Goal: Task Accomplishment & Management: Complete application form

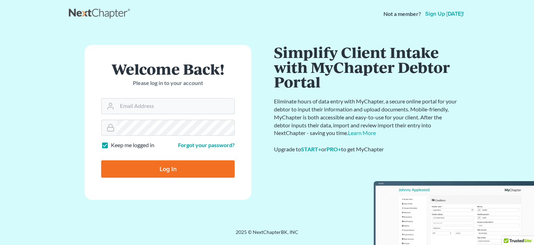
type input "alyssa@daxjmiller.com"
click at [158, 166] on input "Log In" at bounding box center [167, 169] width 133 height 17
type input "Thinking..."
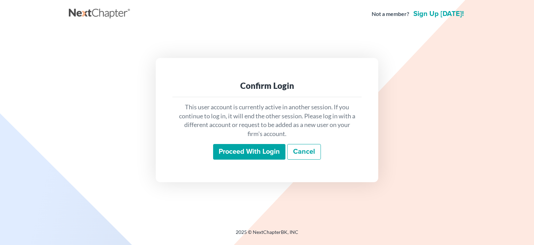
click at [253, 154] on input "Proceed with login" at bounding box center [249, 152] width 72 height 16
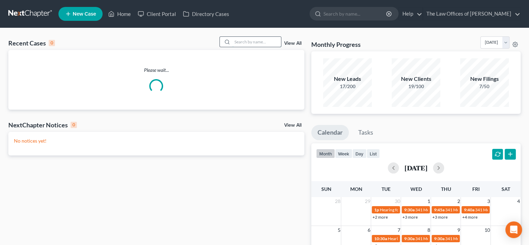
click at [258, 43] on input "search" at bounding box center [256, 42] width 49 height 10
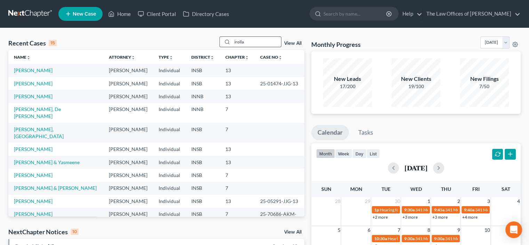
type input "irolla"
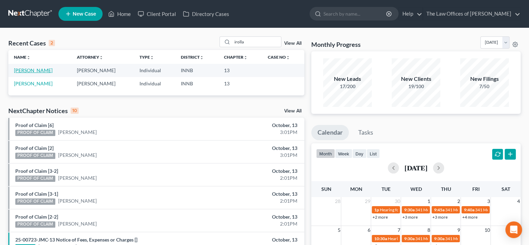
click at [32, 72] on link "[PERSON_NAME]" at bounding box center [33, 70] width 39 height 6
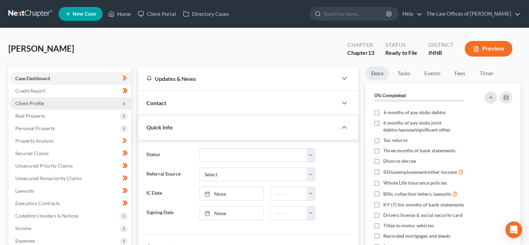
click at [35, 104] on span "Client Profile" at bounding box center [29, 103] width 29 height 6
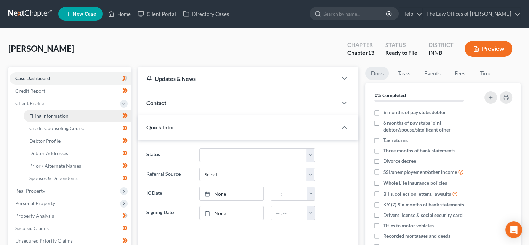
click at [36, 114] on span "Filing Information" at bounding box center [48, 116] width 39 height 6
select select "1"
select select "0"
select select "3"
select select "15"
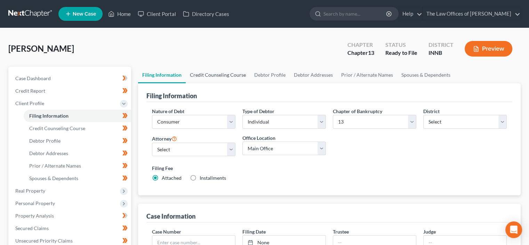
click at [232, 73] on link "Credit Counseling Course" at bounding box center [218, 75] width 64 height 17
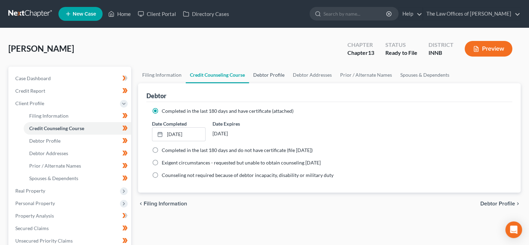
click at [264, 74] on link "Debtor Profile" at bounding box center [269, 75] width 40 height 17
select select "1"
select select "2"
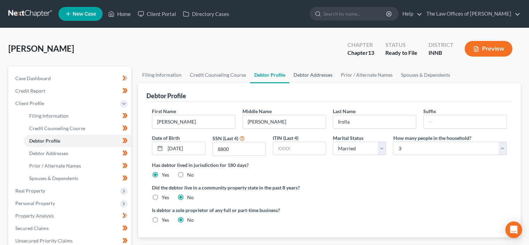
click at [300, 73] on link "Debtor Addresses" at bounding box center [312, 75] width 47 height 17
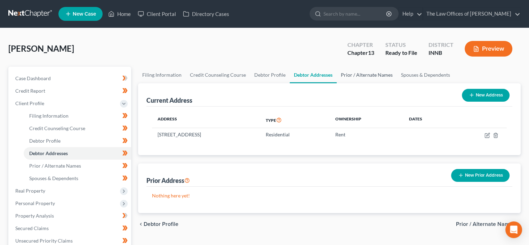
click at [351, 75] on link "Prior / Alternate Names" at bounding box center [366, 75] width 60 height 17
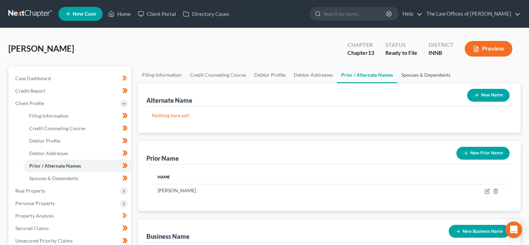
click at [410, 73] on link "Spouses & Dependents" at bounding box center [425, 75] width 57 height 17
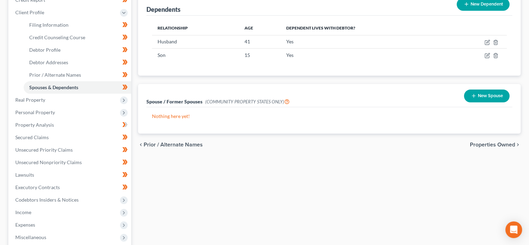
scroll to position [128, 0]
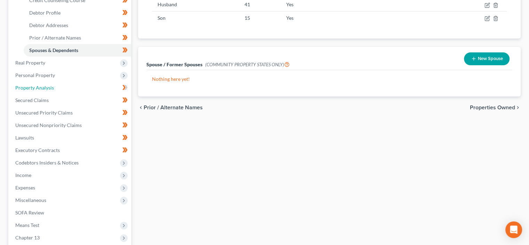
click at [57, 87] on link "Property Analysis" at bounding box center [70, 88] width 121 height 13
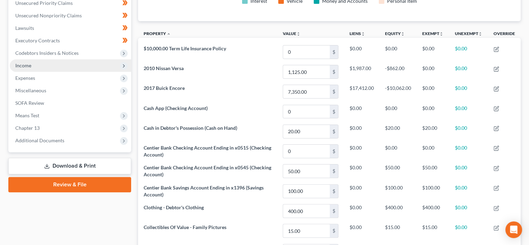
scroll to position [161, 0]
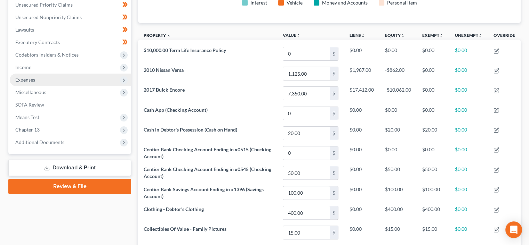
click at [45, 75] on span "Expenses" at bounding box center [70, 80] width 121 height 13
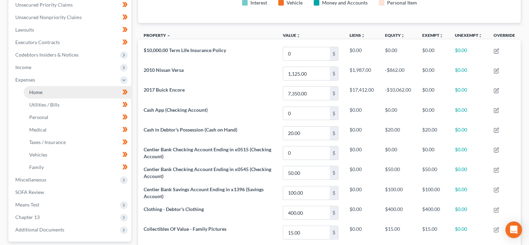
click at [62, 90] on link "Home" at bounding box center [77, 92] width 107 height 13
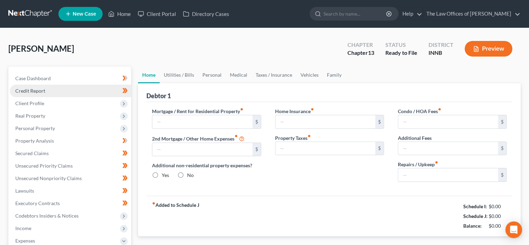
type input "2,275.00"
type input "0.00"
radio input "true"
type input "0.00"
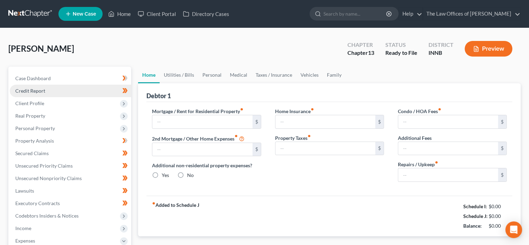
type input "0.00"
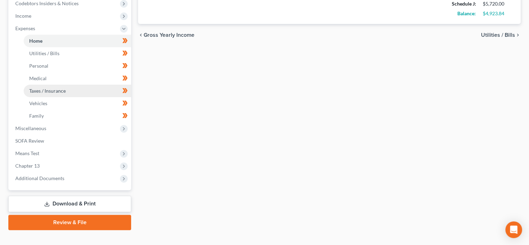
scroll to position [224, 0]
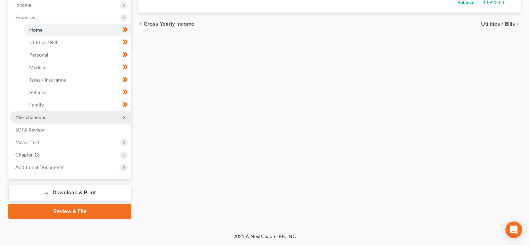
click at [35, 116] on span "Miscellaneous" at bounding box center [30, 117] width 31 height 6
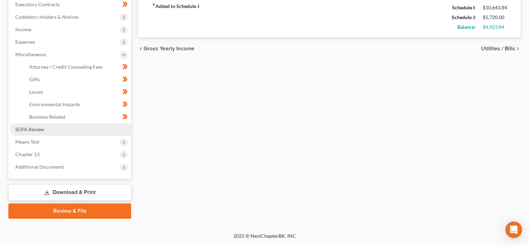
scroll to position [199, 0]
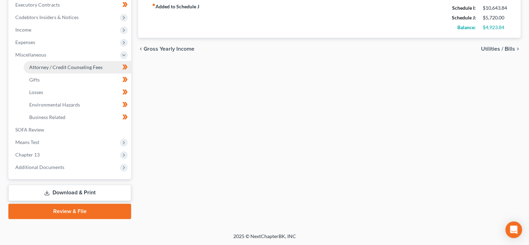
click at [64, 67] on span "Attorney / Credit Counseling Fees" at bounding box center [65, 67] width 73 height 6
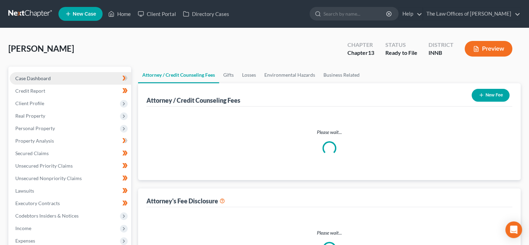
select select "3"
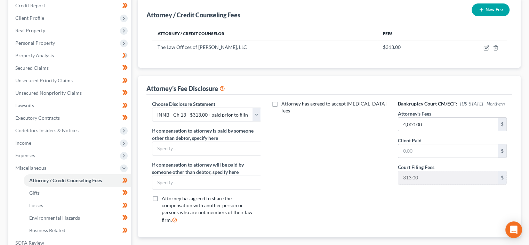
scroll to position [199, 0]
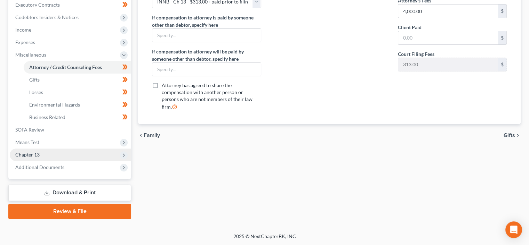
click at [46, 153] on span "Chapter 13" at bounding box center [70, 155] width 121 height 13
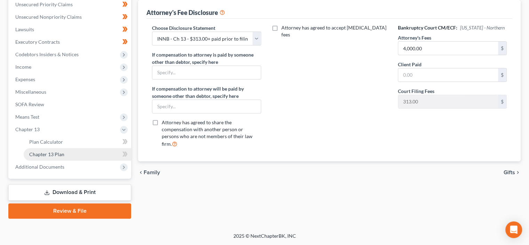
scroll to position [161, 0]
click at [51, 154] on span "Chapter 13 Plan" at bounding box center [46, 155] width 35 height 6
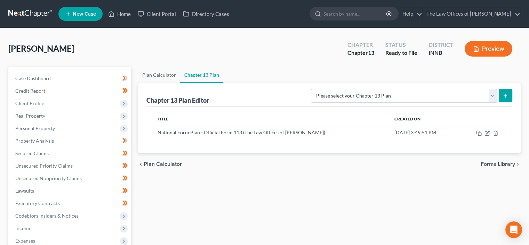
scroll to position [161, 0]
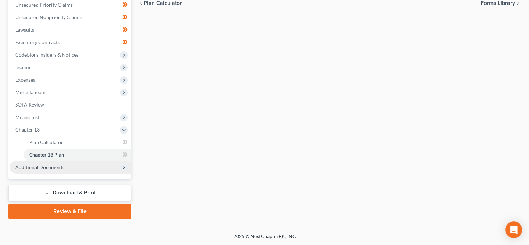
click at [62, 167] on span "Additional Documents" at bounding box center [39, 167] width 49 height 6
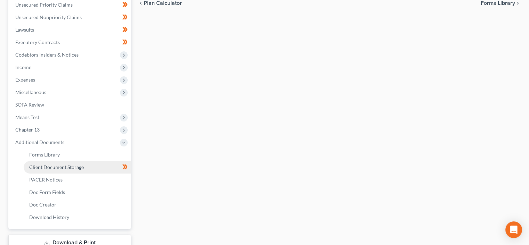
click at [66, 164] on link "Client Document Storage" at bounding box center [77, 167] width 107 height 13
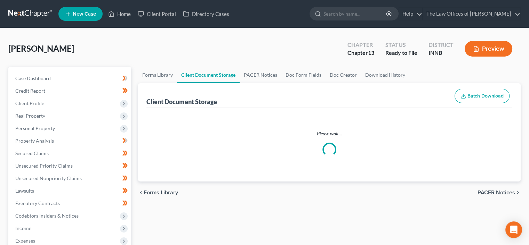
select select "2"
select select "0"
select select "8"
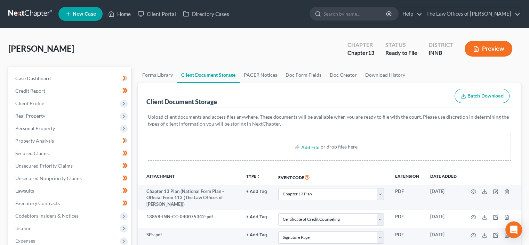
scroll to position [74, 0]
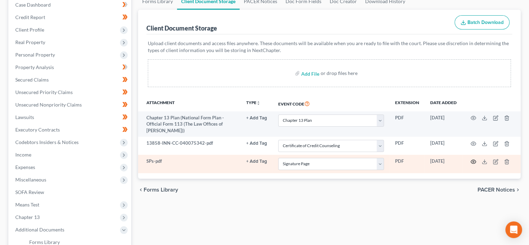
click at [470, 163] on icon "button" at bounding box center [473, 162] width 6 height 6
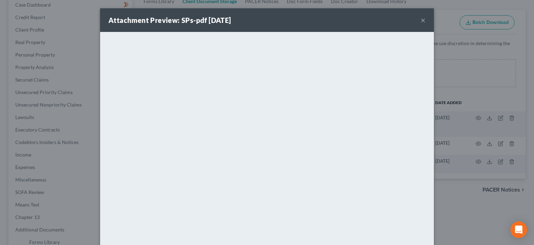
click at [421, 20] on button "×" at bounding box center [423, 20] width 5 height 8
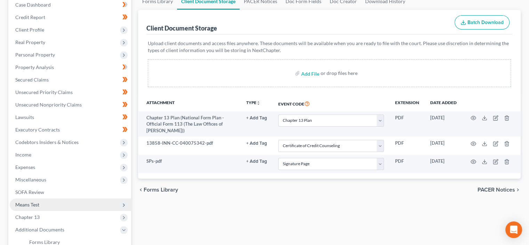
click at [55, 202] on span "Means Test" at bounding box center [70, 205] width 121 height 13
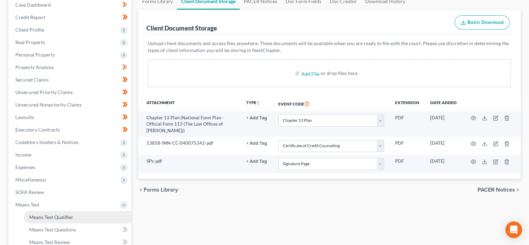
click at [56, 212] on link "Means Test Qualifier" at bounding box center [77, 217] width 107 height 13
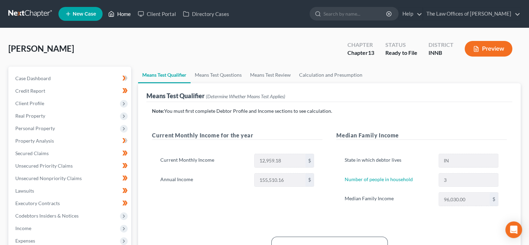
drag, startPoint x: 124, startPoint y: 14, endPoint x: 128, endPoint y: 15, distance: 3.6
click at [124, 14] on link "Home" at bounding box center [120, 14] width 30 height 13
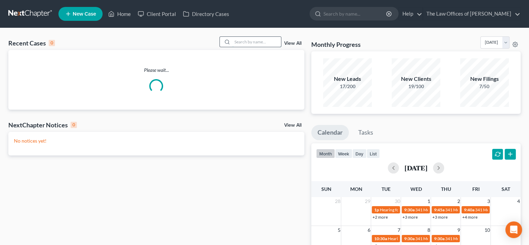
click at [266, 41] on input "search" at bounding box center [256, 42] width 49 height 10
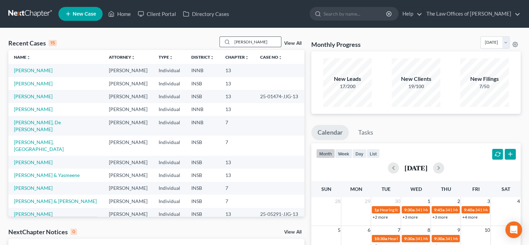
type input "[PERSON_NAME]"
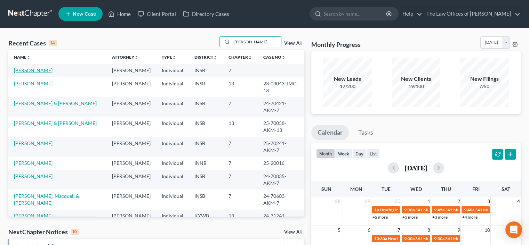
click at [34, 72] on link "[PERSON_NAME]" at bounding box center [33, 70] width 39 height 6
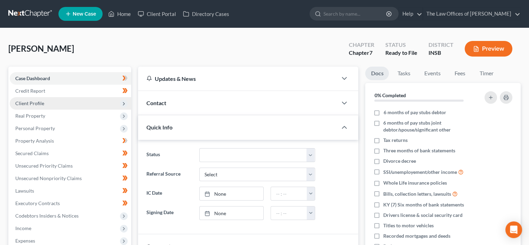
click at [56, 103] on span "Client Profile" at bounding box center [70, 103] width 121 height 13
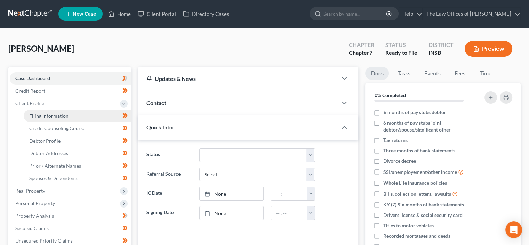
click at [54, 118] on span "Filing Information" at bounding box center [48, 116] width 39 height 6
select select "1"
select select "0"
select select "28"
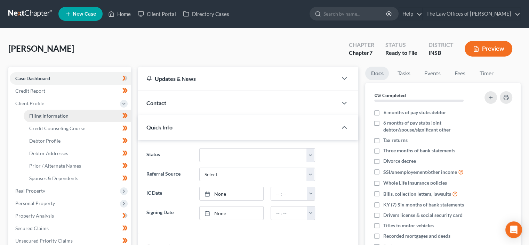
select select "1"
select select "15"
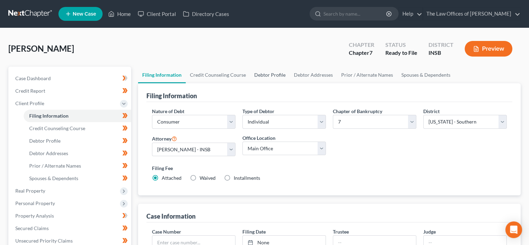
click at [275, 77] on link "Debtor Profile" at bounding box center [270, 75] width 40 height 17
select select "2"
select select "1"
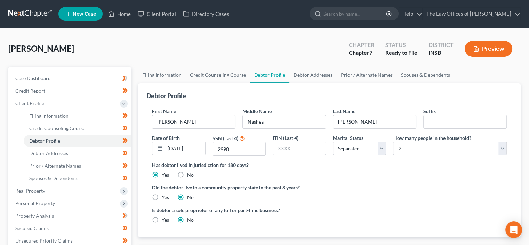
radio input "true"
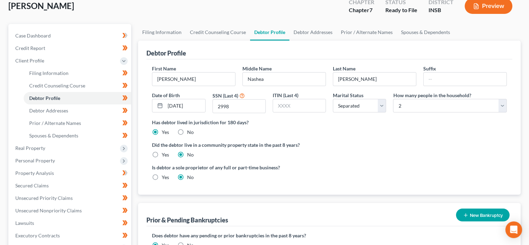
scroll to position [40, 0]
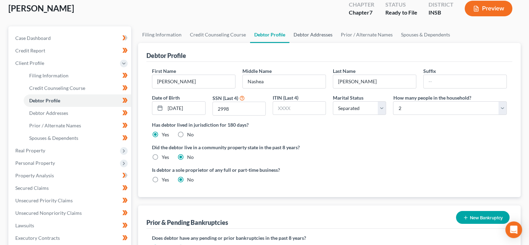
click at [319, 33] on link "Debtor Addresses" at bounding box center [312, 34] width 47 height 17
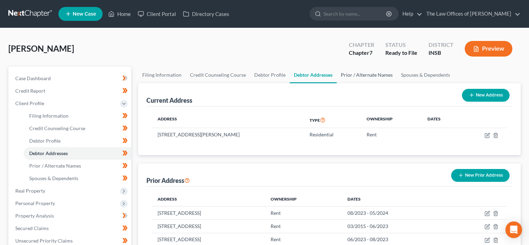
scroll to position [67, 0]
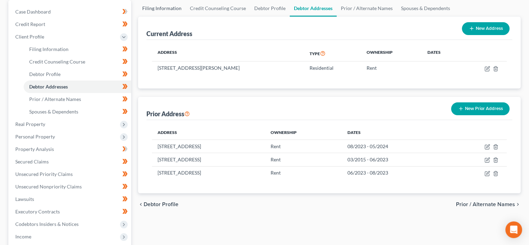
click at [161, 11] on link "Filing Information" at bounding box center [162, 8] width 48 height 17
select select "1"
select select "0"
select select "28"
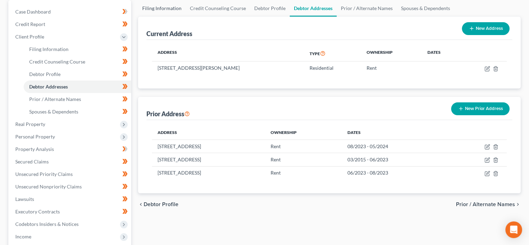
select select "1"
select select "15"
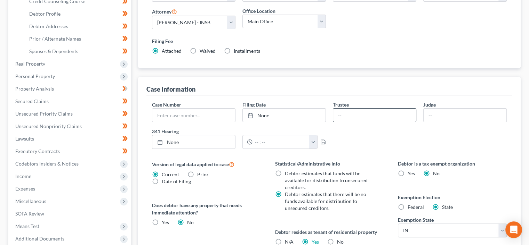
scroll to position [45, 0]
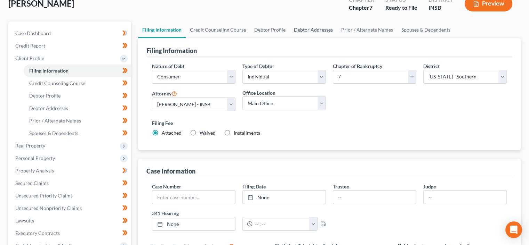
drag, startPoint x: 303, startPoint y: 28, endPoint x: 332, endPoint y: 55, distance: 39.4
click at [303, 28] on link "Debtor Addresses" at bounding box center [313, 30] width 47 height 17
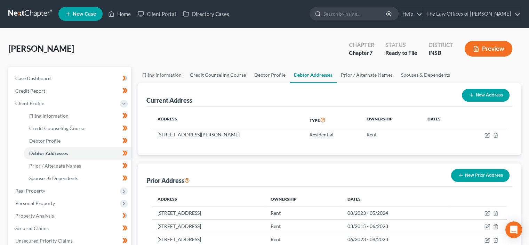
scroll to position [35, 0]
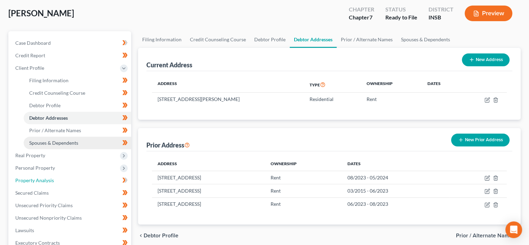
click at [57, 182] on link "Property Analysis" at bounding box center [70, 180] width 121 height 13
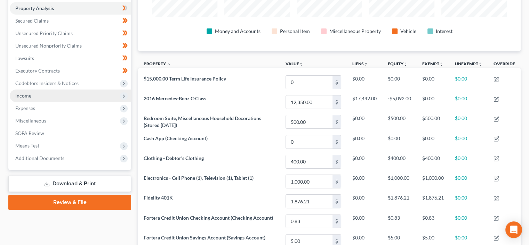
scroll to position [185, 0]
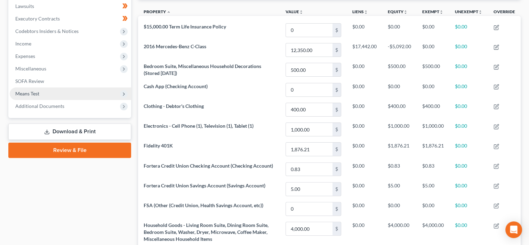
click at [57, 90] on span "Means Test" at bounding box center [70, 94] width 121 height 13
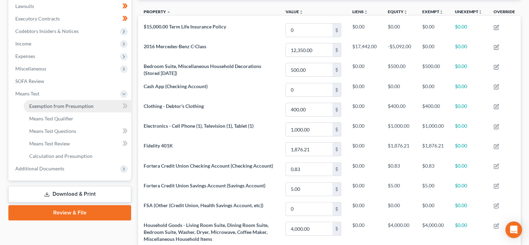
click at [65, 104] on span "Exemption from Presumption" at bounding box center [61, 106] width 64 height 6
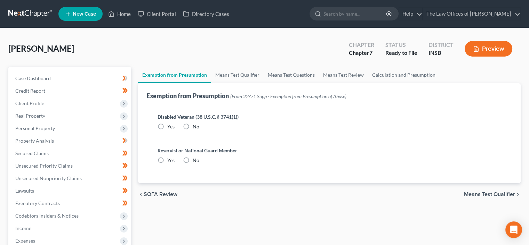
radio input "true"
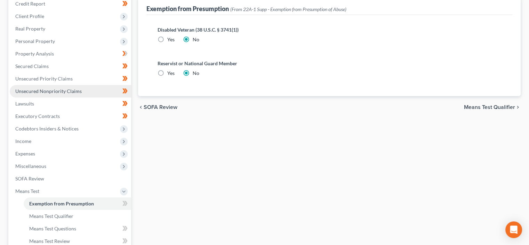
scroll to position [186, 0]
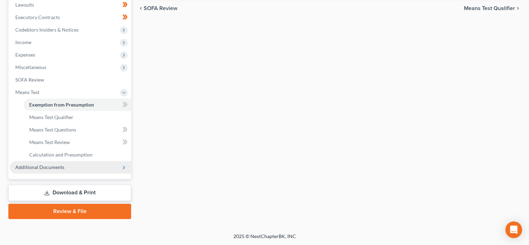
click at [67, 169] on span "Additional Documents" at bounding box center [70, 167] width 121 height 13
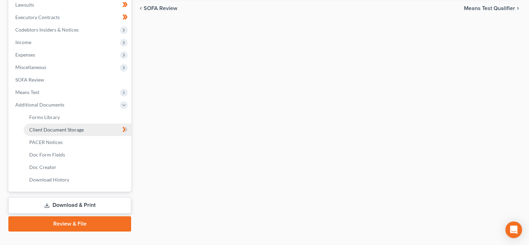
click at [67, 129] on span "Client Document Storage" at bounding box center [56, 130] width 55 height 6
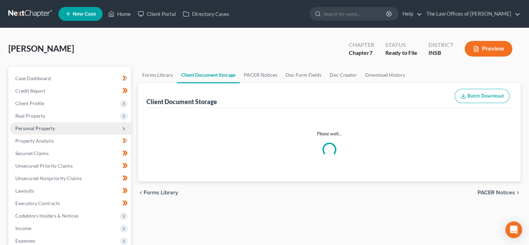
select select "9"
select select "15"
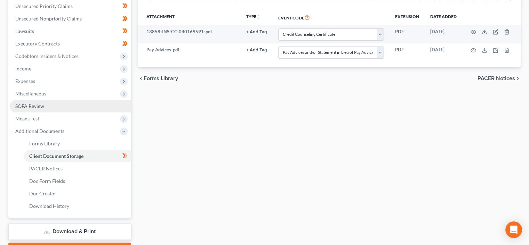
scroll to position [199, 0]
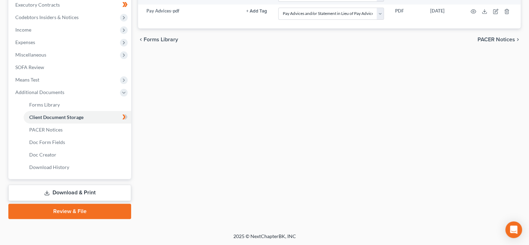
click at [82, 211] on link "Review & File" at bounding box center [69, 211] width 123 height 15
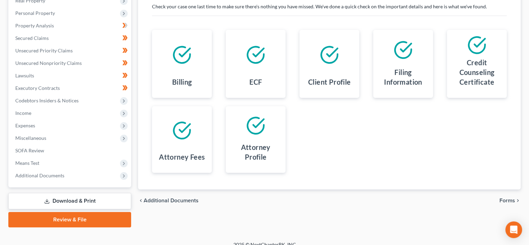
scroll to position [124, 0]
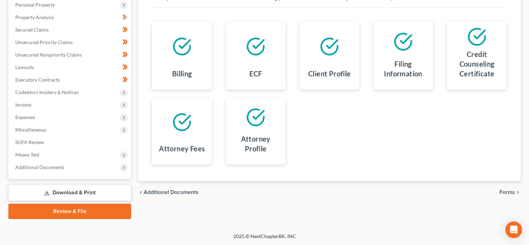
click at [505, 194] on span "Forms" at bounding box center [507, 193] width 16 height 6
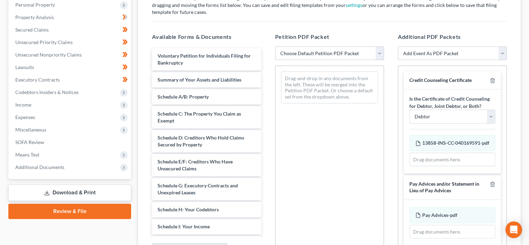
drag, startPoint x: 328, startPoint y: 55, endPoint x: 330, endPoint y: 59, distance: 5.2
click at [328, 55] on select "Choose Default Petition PDF Packet Emergency Filing (Voluntary Petition and Cre…" at bounding box center [329, 54] width 109 height 14
select select "1"
click at [275, 47] on select "Choose Default Petition PDF Packet Emergency Filing (Voluntary Petition and Cre…" at bounding box center [329, 54] width 109 height 14
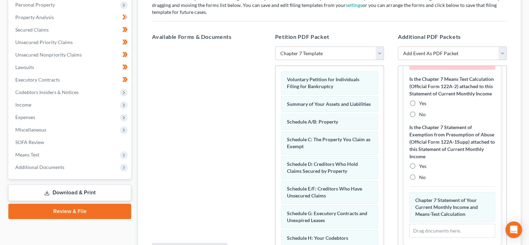
scroll to position [243, 0]
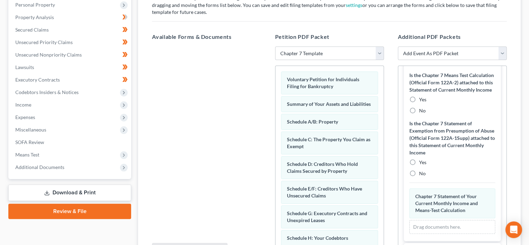
click at [417, 114] on div "No" at bounding box center [452, 110] width 86 height 7
click at [419, 177] on label "No" at bounding box center [422, 173] width 7 height 7
click at [422, 175] on input "No" at bounding box center [424, 172] width 5 height 5
radio input "true"
click at [419, 114] on label "No" at bounding box center [422, 110] width 7 height 7
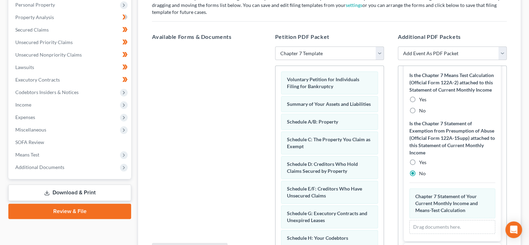
click at [422, 112] on input "No" at bounding box center [424, 109] width 5 height 5
radio input "true"
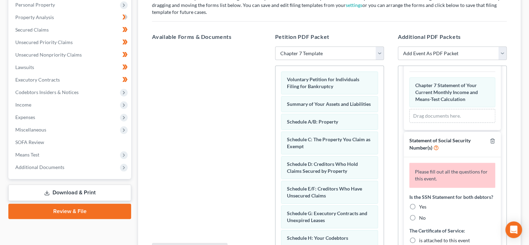
scroll to position [395, 0]
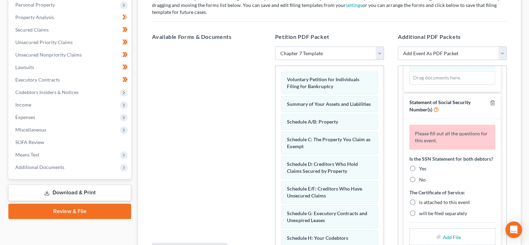
drag, startPoint x: 411, startPoint y: 168, endPoint x: 415, endPoint y: 179, distance: 11.2
click at [419, 168] on label "Yes" at bounding box center [422, 168] width 7 height 7
click at [422, 168] on input "Yes" at bounding box center [424, 167] width 5 height 5
radio input "true"
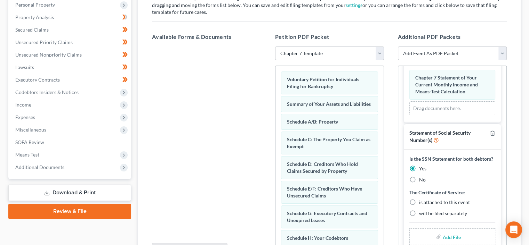
scroll to position [365, 0]
click at [419, 200] on label "is attached to this event" at bounding box center [444, 202] width 51 height 7
click at [422, 200] on input "is attached to this event" at bounding box center [424, 201] width 5 height 5
radio input "true"
click at [447, 235] on input "file" at bounding box center [450, 237] width 17 height 13
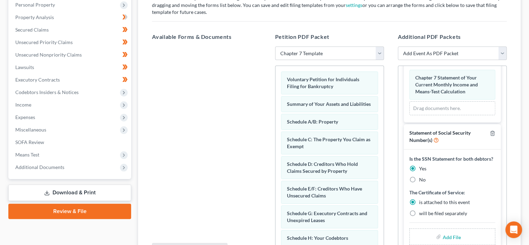
type input "C:\fakepath\SSN.pdf"
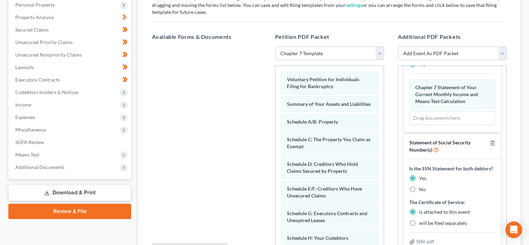
scroll to position [197, 0]
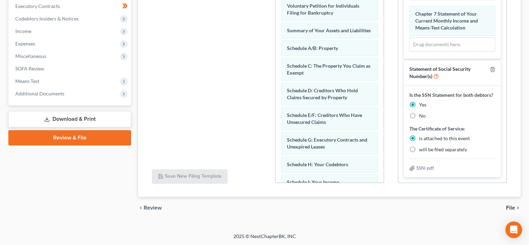
click at [508, 207] on span "File" at bounding box center [510, 208] width 9 height 6
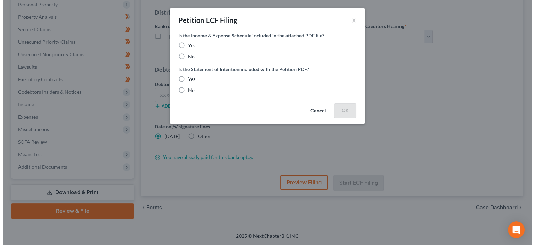
scroll to position [124, 0]
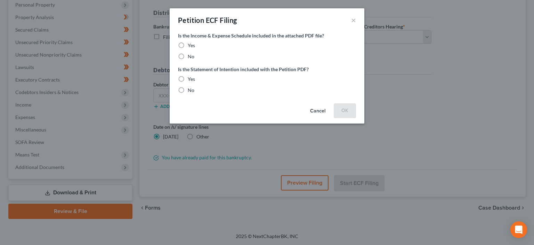
click at [189, 47] on span "Yes" at bounding box center [191, 45] width 7 height 6
click at [190, 47] on input "Yes" at bounding box center [192, 44] width 5 height 5
radio input "true"
drag, startPoint x: 186, startPoint y: 77, endPoint x: 216, endPoint y: 81, distance: 30.2
click at [187, 76] on div "Yes" at bounding box center [267, 79] width 178 height 7
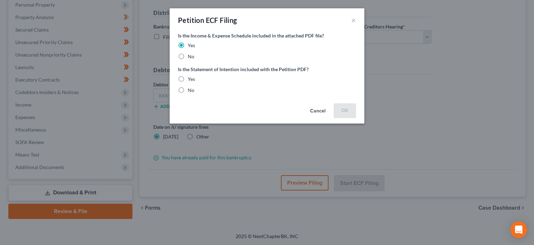
click at [188, 78] on label "Yes" at bounding box center [191, 79] width 7 height 7
click at [190, 78] on input "Yes" at bounding box center [192, 78] width 5 height 5
radio input "true"
click at [341, 107] on button "OK" at bounding box center [345, 111] width 22 height 14
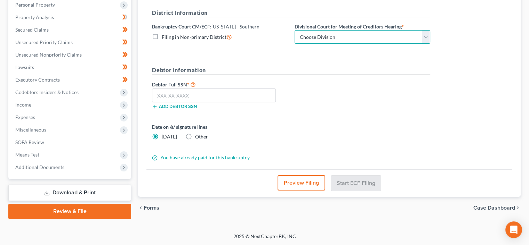
click at [356, 38] on select "Choose Division [GEOGRAPHIC_DATA] [GEOGRAPHIC_DATA] [GEOGRAPHIC_DATA] [GEOGRAPH…" at bounding box center [362, 37] width 136 height 14
select select "2"
click at [294, 30] on select "Choose Division [GEOGRAPHIC_DATA] [GEOGRAPHIC_DATA] [GEOGRAPHIC_DATA] [GEOGRAPH…" at bounding box center [362, 37] width 136 height 14
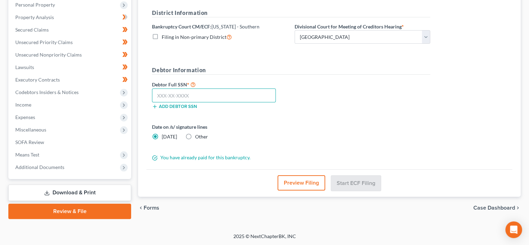
click at [173, 98] on input "text" at bounding box center [214, 96] width 124 height 14
paste input "401-15-2998"
type input "401-15-2998"
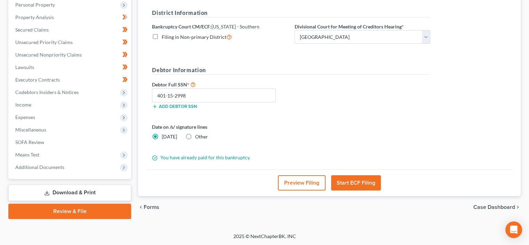
click at [305, 182] on button "Preview Filing" at bounding box center [302, 183] width 48 height 15
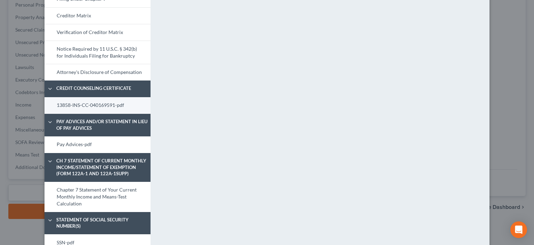
scroll to position [310, 0]
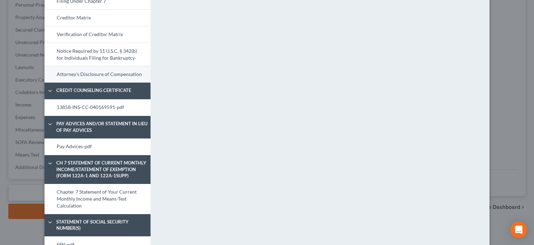
click at [122, 69] on link "Attorney's Disclosure of Compensation" at bounding box center [97, 74] width 106 height 17
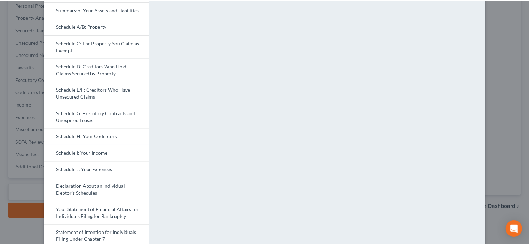
scroll to position [0, 0]
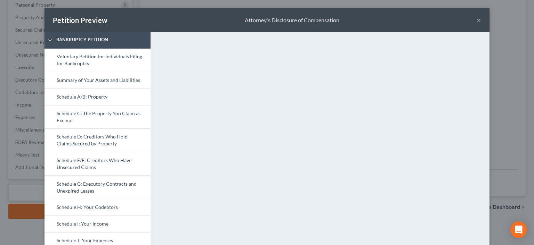
click at [476, 19] on button "×" at bounding box center [478, 20] width 5 height 8
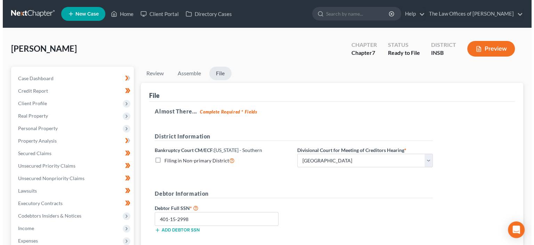
scroll to position [124, 0]
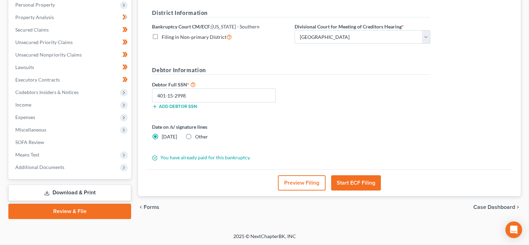
click at [341, 179] on button "Start ECF Filing" at bounding box center [356, 183] width 50 height 15
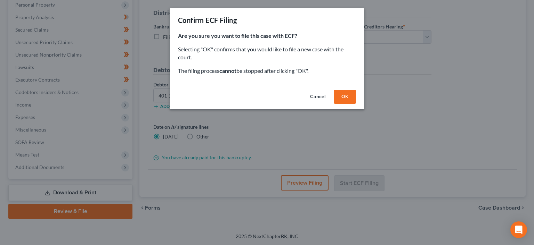
click at [348, 97] on button "OK" at bounding box center [345, 97] width 22 height 14
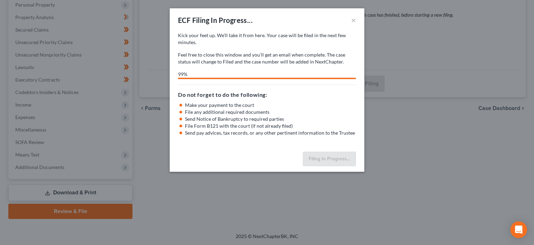
select select "2"
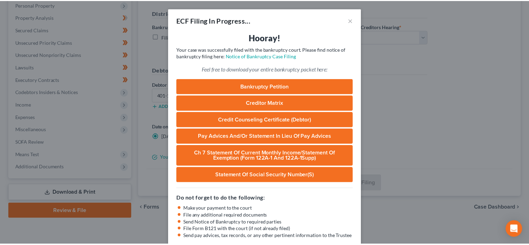
scroll to position [38, 0]
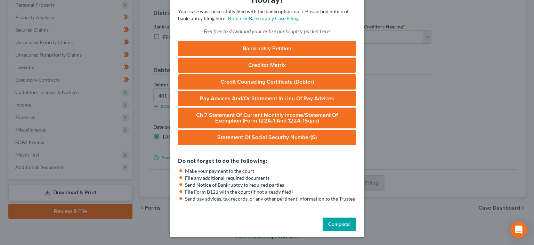
click at [349, 223] on button "Complete!" at bounding box center [339, 225] width 33 height 14
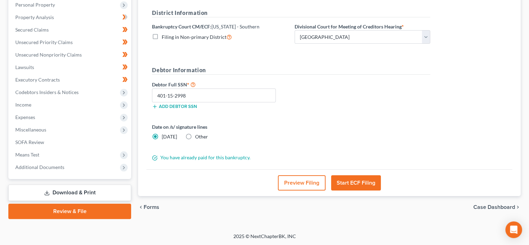
scroll to position [0, 0]
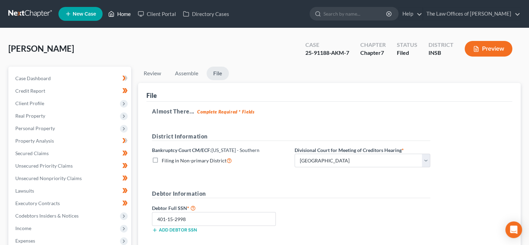
drag, startPoint x: 114, startPoint y: 11, endPoint x: 124, endPoint y: 19, distance: 13.1
click at [114, 11] on icon at bounding box center [111, 14] width 6 height 8
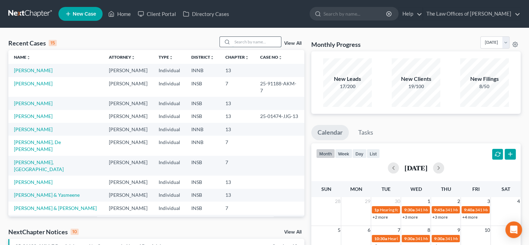
click at [232, 41] on input "search" at bounding box center [256, 42] width 49 height 10
type input "AMPHRIANDA"
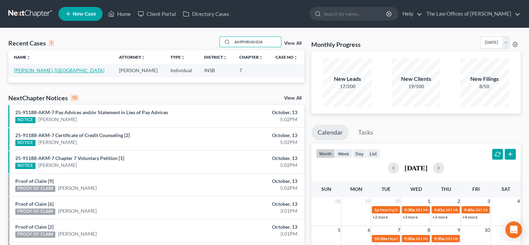
click at [30, 71] on link "[PERSON_NAME], [GEOGRAPHIC_DATA]" at bounding box center [59, 70] width 90 height 6
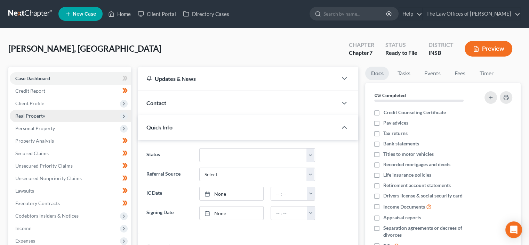
click at [41, 113] on span "Real Property" at bounding box center [30, 116] width 30 height 6
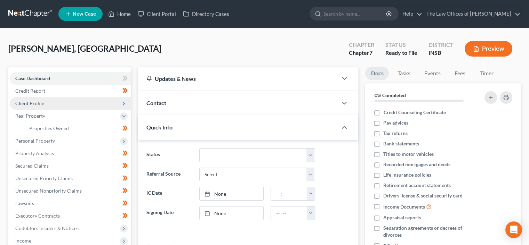
click at [42, 101] on span "Client Profile" at bounding box center [29, 103] width 29 height 6
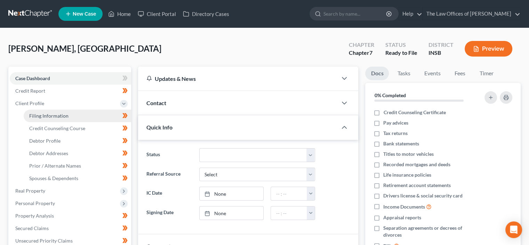
click at [44, 114] on span "Filing Information" at bounding box center [48, 116] width 39 height 6
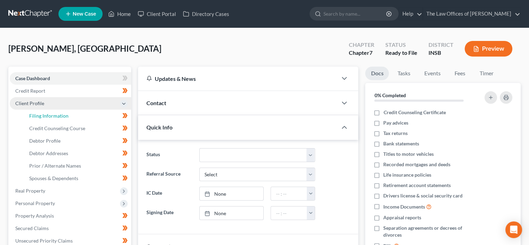
select select "1"
select select "0"
select select "28"
select select "0"
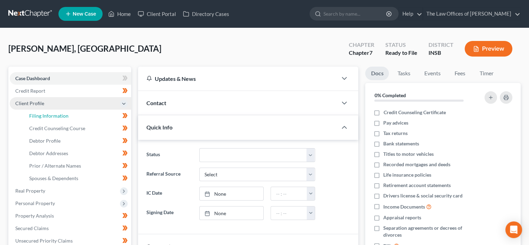
select select "15"
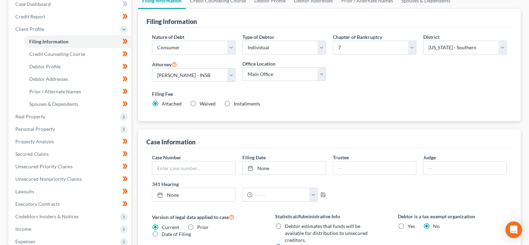
scroll to position [74, 0]
drag, startPoint x: 259, startPoint y: 2, endPoint x: 262, endPoint y: 6, distance: 4.5
click at [259, 3] on link "Debtor Profile" at bounding box center [270, 1] width 40 height 17
select select "2"
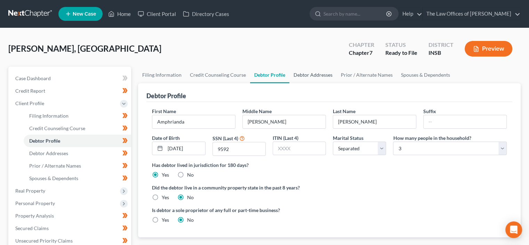
click at [312, 76] on link "Debtor Addresses" at bounding box center [312, 75] width 47 height 17
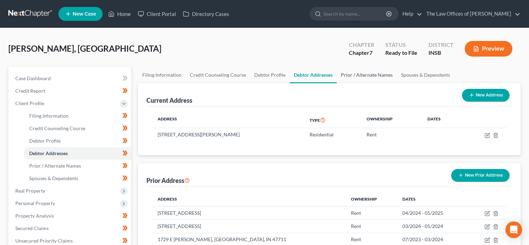
click at [367, 75] on link "Prior / Alternate Names" at bounding box center [366, 75] width 60 height 17
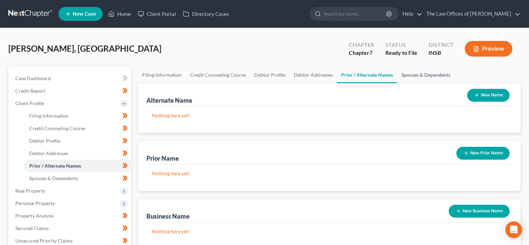
click at [407, 75] on link "Spouses & Dependents" at bounding box center [425, 75] width 57 height 17
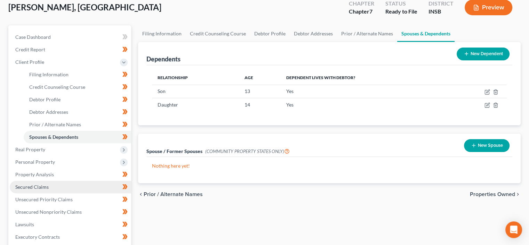
scroll to position [49, 0]
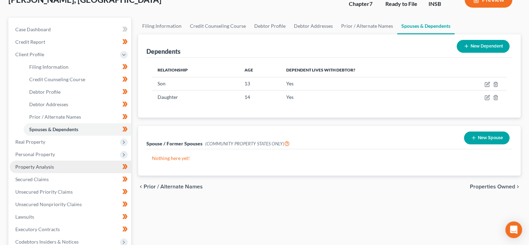
click at [68, 165] on link "Property Analysis" at bounding box center [70, 167] width 121 height 13
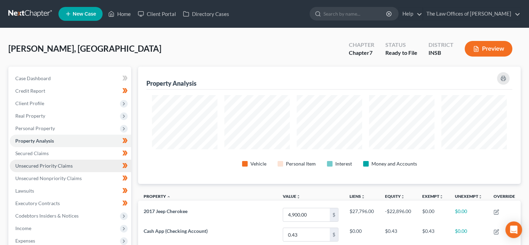
scroll to position [347466, 347201]
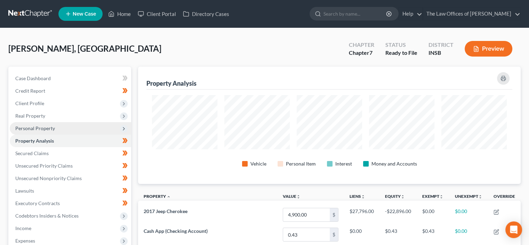
click at [56, 132] on span "Personal Property" at bounding box center [70, 128] width 121 height 13
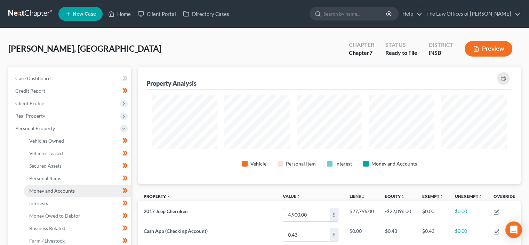
click at [70, 192] on span "Money and Accounts" at bounding box center [52, 191] width 46 height 6
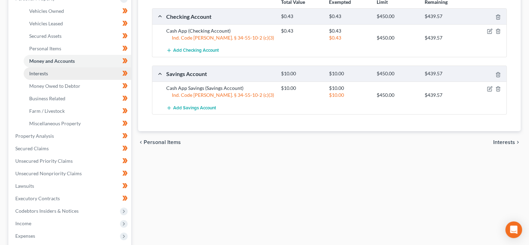
scroll to position [135, 0]
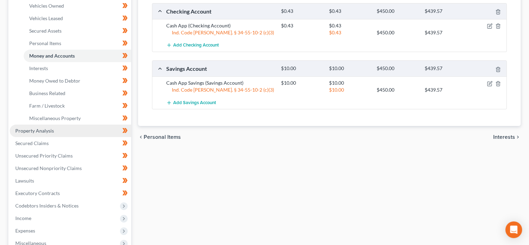
click at [55, 133] on link "Property Analysis" at bounding box center [70, 131] width 121 height 13
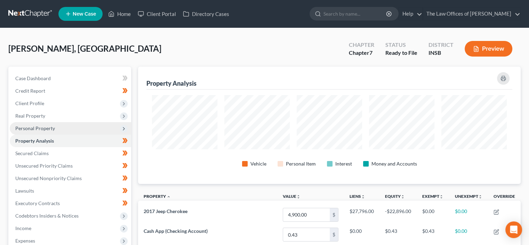
scroll to position [347466, 347201]
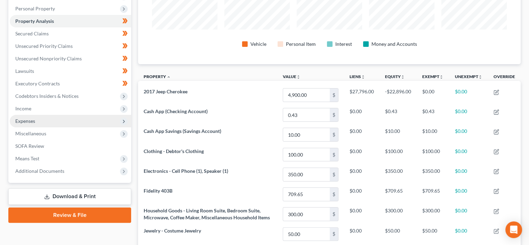
click at [50, 124] on span "Expenses" at bounding box center [70, 121] width 121 height 13
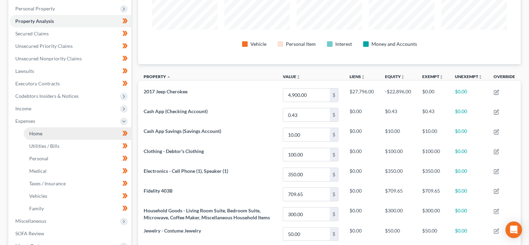
click at [52, 131] on link "Home" at bounding box center [77, 134] width 107 height 13
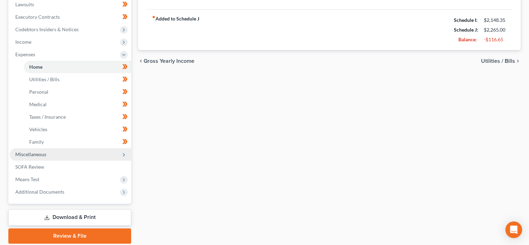
click at [46, 157] on span "Miscellaneous" at bounding box center [70, 154] width 121 height 13
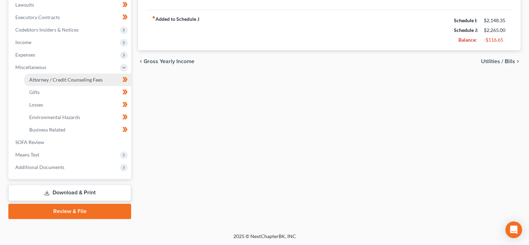
click at [51, 78] on span "Attorney / Credit Counseling Fees" at bounding box center [65, 80] width 73 height 6
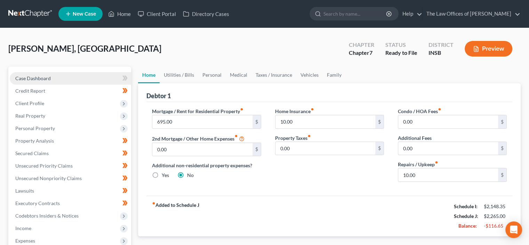
select select "18"
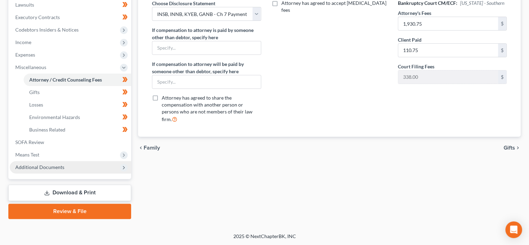
click at [57, 166] on span "Additional Documents" at bounding box center [39, 167] width 49 height 6
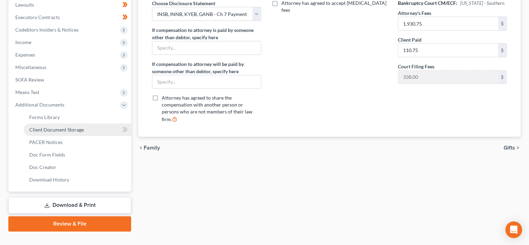
click at [65, 128] on span "Client Document Storage" at bounding box center [56, 130] width 55 height 6
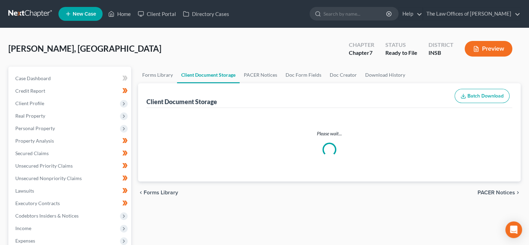
select select "9"
select select "15"
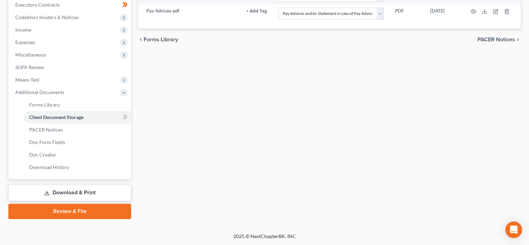
drag, startPoint x: 91, startPoint y: 213, endPoint x: 95, endPoint y: 212, distance: 3.7
click at [91, 213] on link "Review & File" at bounding box center [69, 211] width 123 height 15
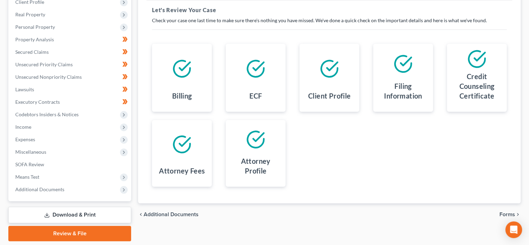
scroll to position [124, 0]
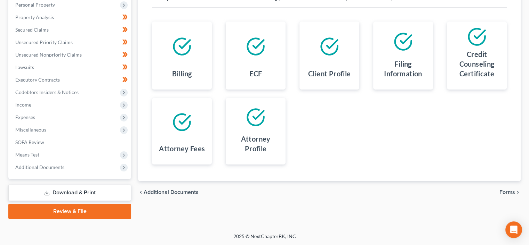
click at [511, 194] on span "Forms" at bounding box center [507, 193] width 16 height 6
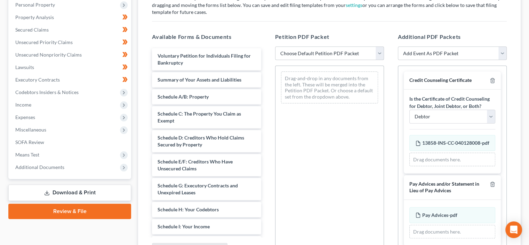
drag, startPoint x: 318, startPoint y: 54, endPoint x: 320, endPoint y: 59, distance: 5.2
click at [318, 54] on select "Choose Default Petition PDF Packet Emergency Filing (Voluntary Petition and Cre…" at bounding box center [329, 54] width 109 height 14
select select "1"
click at [275, 47] on select "Choose Default Petition PDF Packet Emergency Filing (Voluntary Petition and Cre…" at bounding box center [329, 54] width 109 height 14
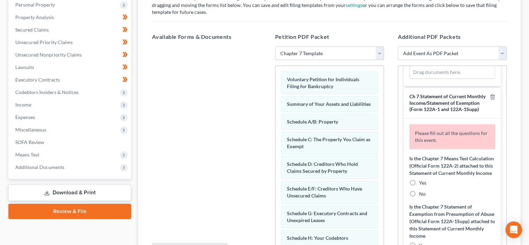
scroll to position [218, 0]
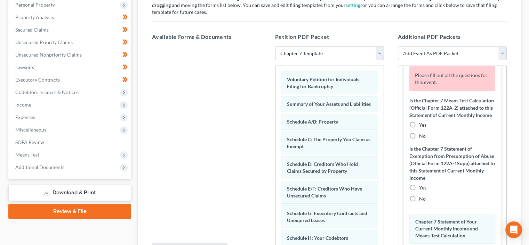
click at [419, 140] on label "No" at bounding box center [422, 136] width 7 height 7
click at [422, 137] on input "No" at bounding box center [424, 135] width 5 height 5
radio input "true"
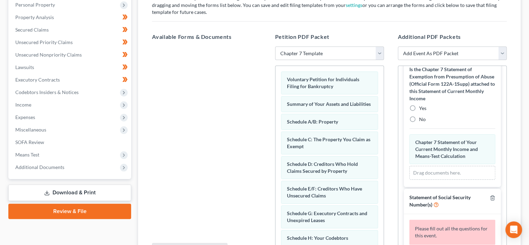
click at [418, 123] on div "No" at bounding box center [452, 119] width 86 height 7
click at [419, 123] on label "No" at bounding box center [422, 119] width 7 height 7
click at [422, 121] on input "No" at bounding box center [424, 118] width 5 height 5
radio input "true"
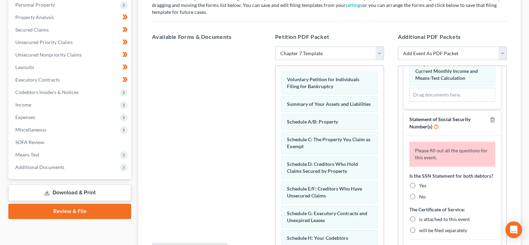
scroll to position [395, 0]
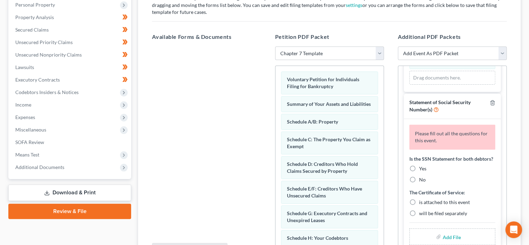
drag, startPoint x: 412, startPoint y: 166, endPoint x: 423, endPoint y: 193, distance: 28.7
click at [419, 167] on label "Yes" at bounding box center [422, 168] width 7 height 7
click at [422, 167] on input "Yes" at bounding box center [424, 167] width 5 height 5
radio input "true"
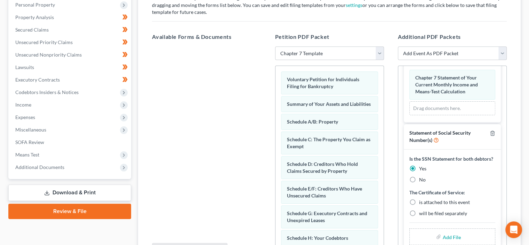
scroll to position [365, 0]
drag, startPoint x: 413, startPoint y: 201, endPoint x: 452, endPoint y: 230, distance: 48.7
click at [419, 201] on label "is attached to this event" at bounding box center [444, 202] width 51 height 7
click at [422, 201] on input "is attached to this event" at bounding box center [424, 201] width 5 height 5
radio input "true"
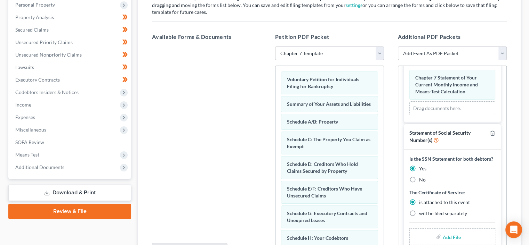
click at [452, 235] on input "file" at bounding box center [450, 237] width 17 height 13
type input "C:\fakepath\SSN.pdf"
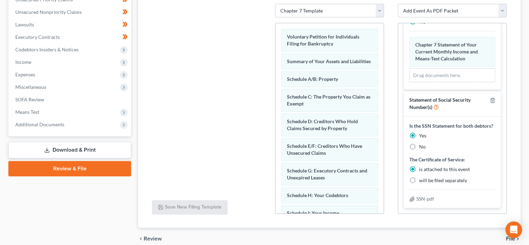
scroll to position [197, 0]
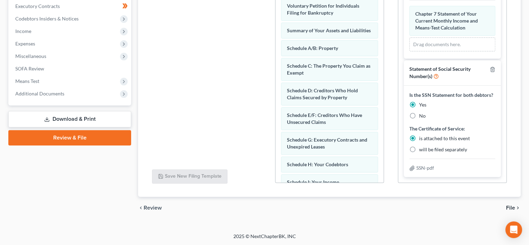
click at [509, 205] on span "File" at bounding box center [510, 208] width 9 height 6
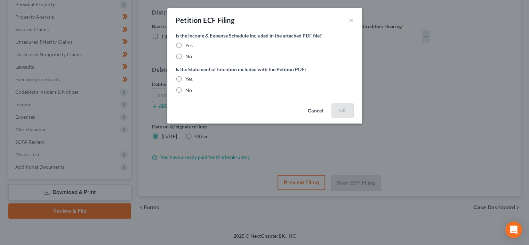
scroll to position [124, 0]
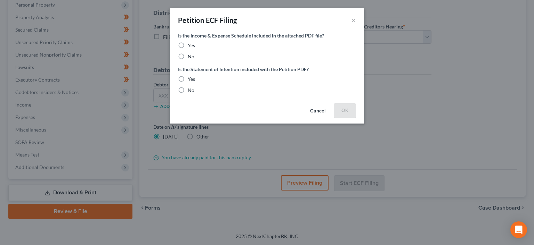
click at [188, 44] on label "Yes" at bounding box center [191, 45] width 7 height 7
click at [190, 44] on input "Yes" at bounding box center [192, 44] width 5 height 5
radio input "true"
click at [188, 78] on label "Yes" at bounding box center [191, 79] width 7 height 7
click at [190, 78] on input "Yes" at bounding box center [192, 78] width 5 height 5
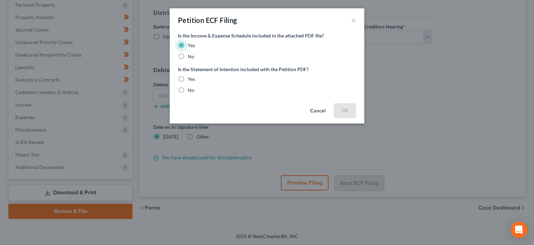
radio input "true"
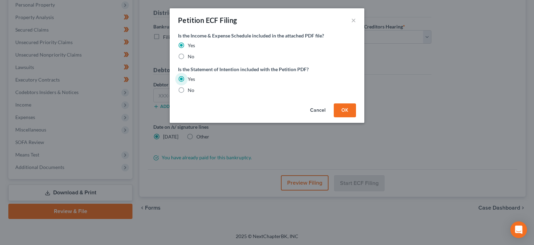
click at [345, 113] on button "OK" at bounding box center [345, 111] width 22 height 14
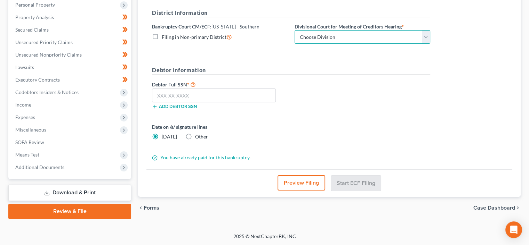
click at [324, 36] on select "Choose Division [GEOGRAPHIC_DATA] [GEOGRAPHIC_DATA] [GEOGRAPHIC_DATA] [GEOGRAPH…" at bounding box center [362, 37] width 136 height 14
select select "0"
click at [294, 30] on select "Choose Division [GEOGRAPHIC_DATA] [GEOGRAPHIC_DATA] [GEOGRAPHIC_DATA] [GEOGRAPH…" at bounding box center [362, 37] width 136 height 14
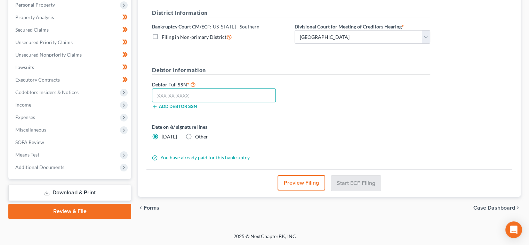
click at [201, 93] on input "text" at bounding box center [214, 96] width 124 height 14
paste input "260-49-9592"
type input "260-49-9592"
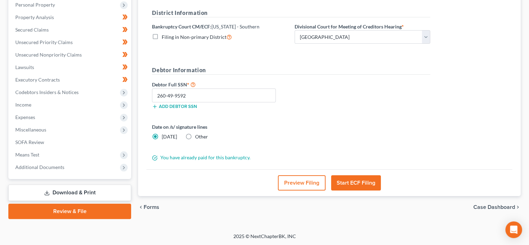
click at [236, 130] on div "Date on /s/ signature lines [DATE] Other" at bounding box center [219, 131] width 143 height 17
click at [299, 182] on button "Preview Filing" at bounding box center [302, 183] width 48 height 15
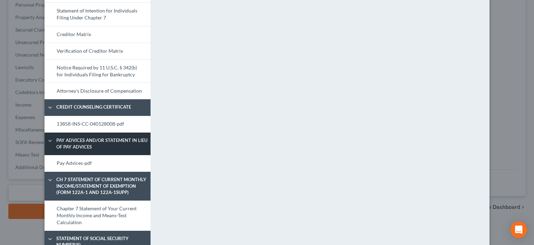
scroll to position [291, 0]
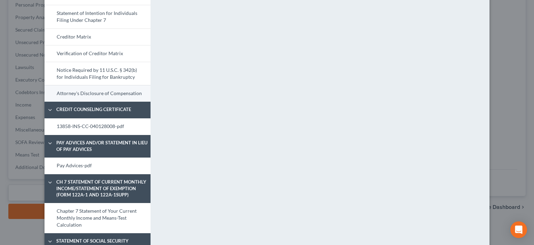
click at [114, 96] on link "Attorney's Disclosure of Compensation" at bounding box center [97, 93] width 106 height 17
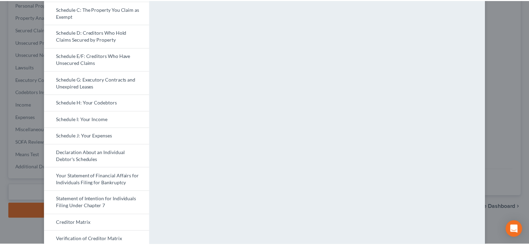
scroll to position [0, 0]
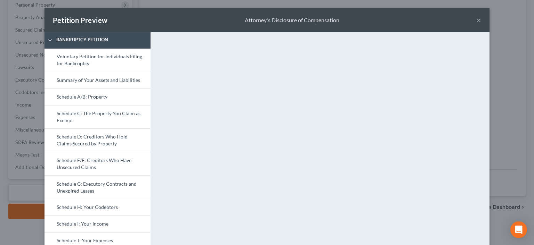
drag, startPoint x: 477, startPoint y: 20, endPoint x: 483, endPoint y: 39, distance: 19.9
click at [478, 21] on button "×" at bounding box center [478, 20] width 5 height 8
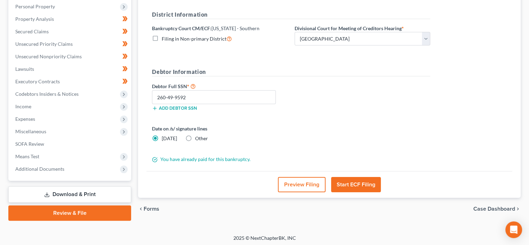
scroll to position [124, 0]
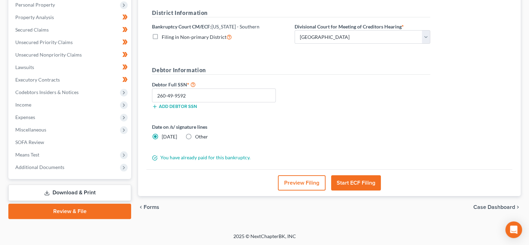
click at [356, 178] on button "Start ECF Filing" at bounding box center [356, 183] width 50 height 15
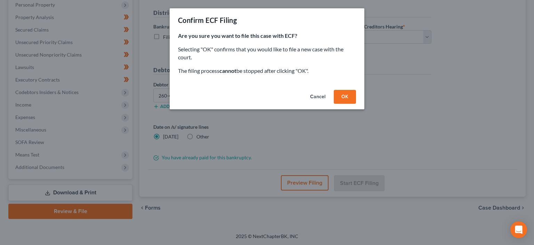
click at [320, 97] on button "Cancel" at bounding box center [317, 97] width 26 height 14
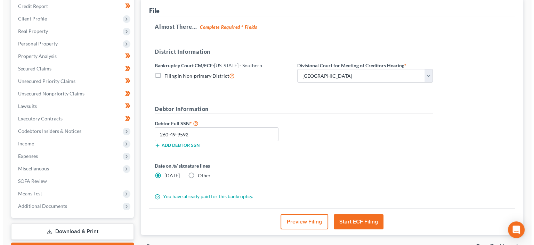
scroll to position [89, 0]
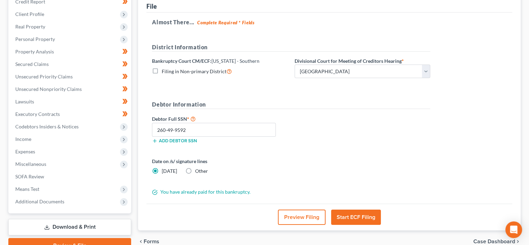
click at [357, 213] on button "Start ECF Filing" at bounding box center [356, 217] width 50 height 15
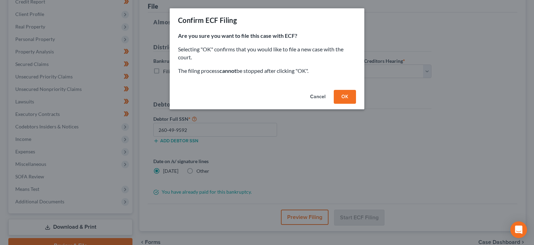
click at [345, 100] on button "OK" at bounding box center [345, 97] width 22 height 14
